Goal: Information Seeking & Learning: Learn about a topic

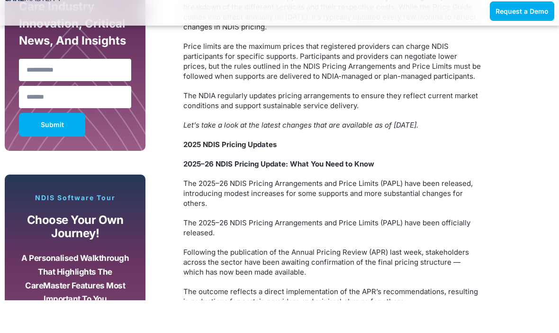
scroll to position [660, 0]
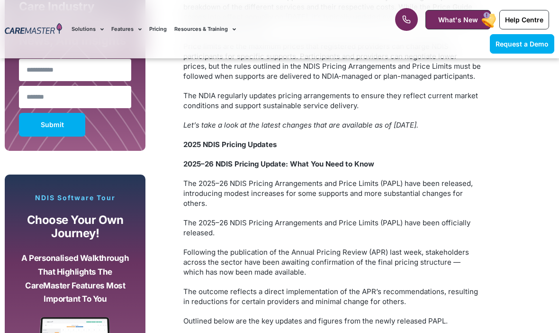
click at [470, 227] on p "The 2025–26 NDIS Pricing Arrangements and Price Limits (PAPL) have been officia…" at bounding box center [332, 228] width 299 height 20
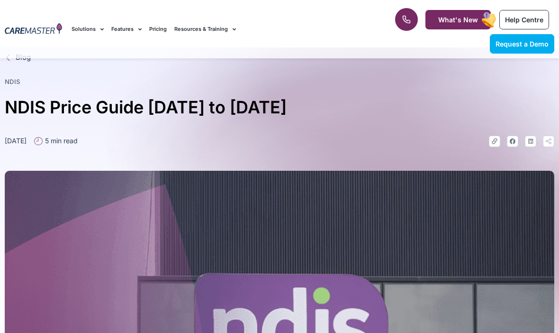
scroll to position [0, 0]
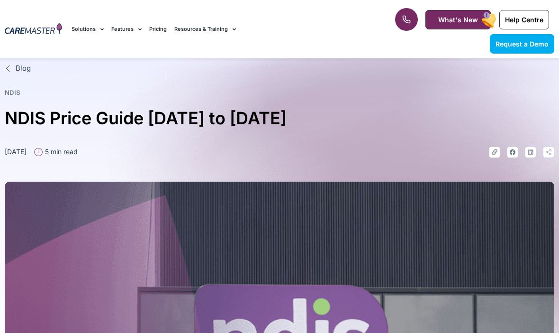
click at [165, 23] on link "Pricing" at bounding box center [158, 29] width 18 height 32
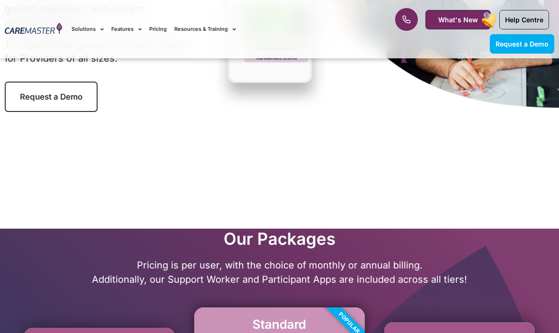
scroll to position [229, 0]
